Goal: Check status: Verify the current state of an ongoing process or item

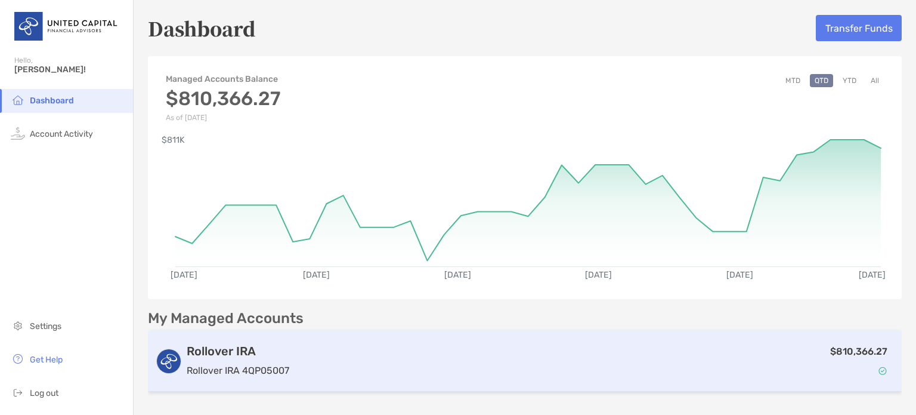
click at [546, 367] on div "$810,366.27" at bounding box center [594, 361] width 601 height 35
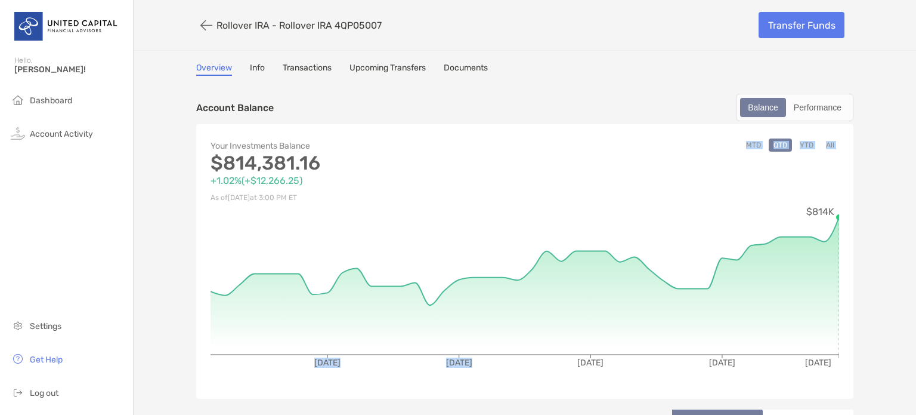
drag, startPoint x: 546, startPoint y: 367, endPoint x: 806, endPoint y: 160, distance: 332.4
click at [806, 160] on div "Your Investments Balance $814,381.16 +1.02% ( +$12,266.25 ) As of [DATE] 3:00 P…" at bounding box center [524, 261] width 657 height 274
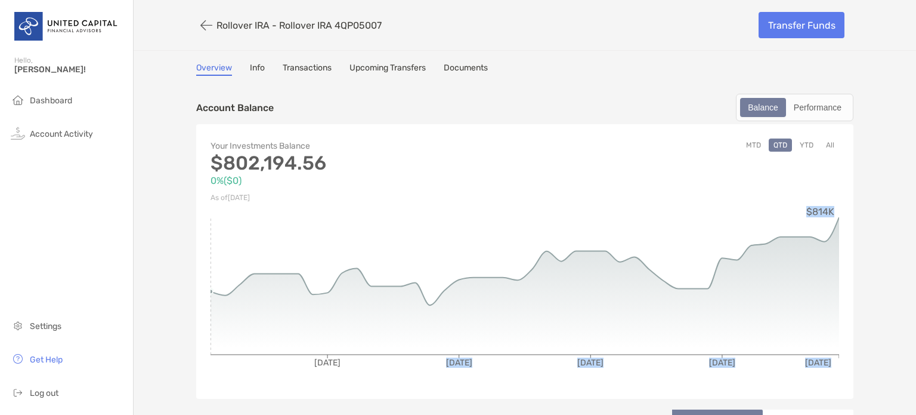
drag, startPoint x: 428, startPoint y: 304, endPoint x: 211, endPoint y: 292, distance: 216.8
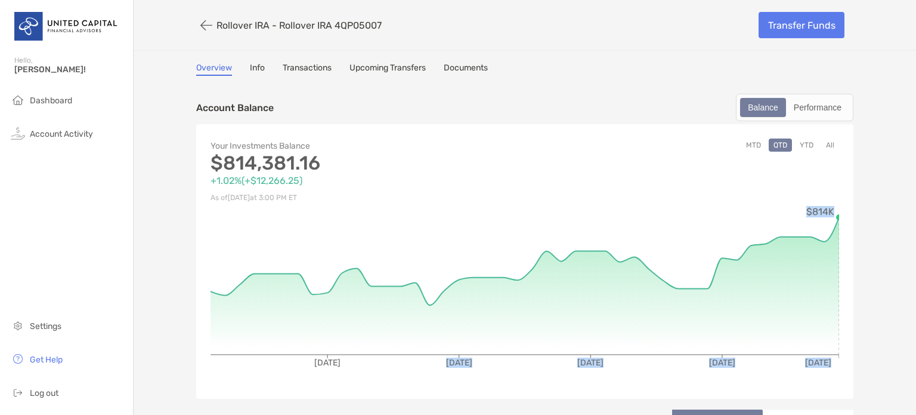
click at [803, 142] on button "YTD" at bounding box center [806, 144] width 23 height 13
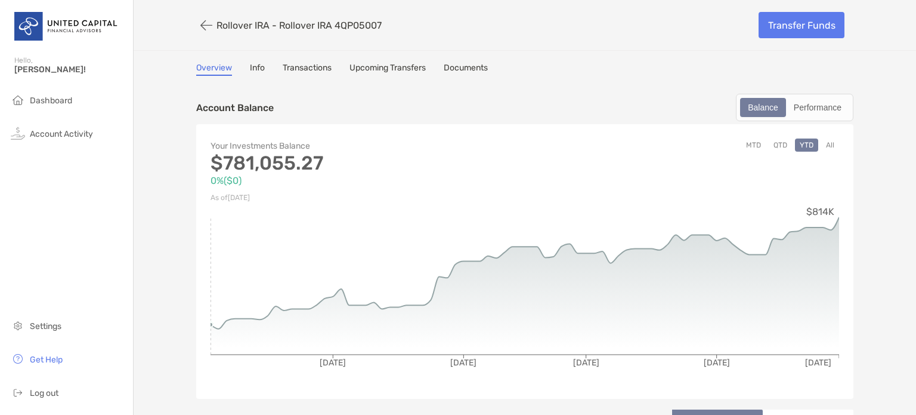
click at [208, 322] on circle at bounding box center [210, 324] width 5 height 5
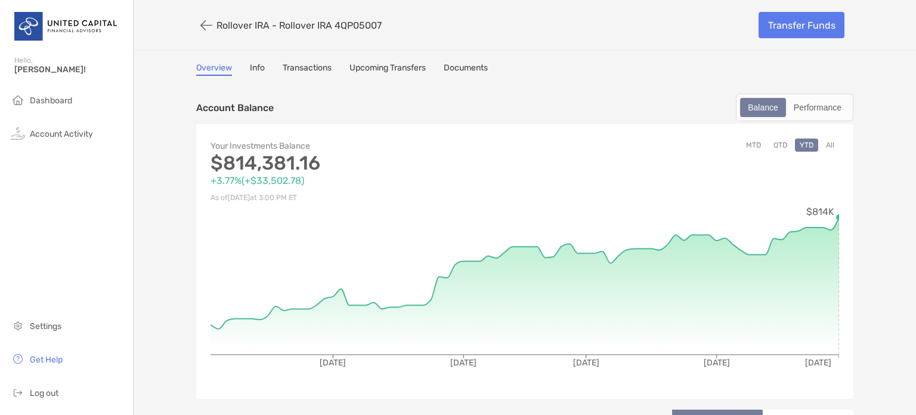
click at [824, 143] on button "All" at bounding box center [830, 144] width 18 height 13
click at [43, 392] on span "Log out" at bounding box center [44, 393] width 29 height 10
